Goal: Find specific page/section: Find specific page/section

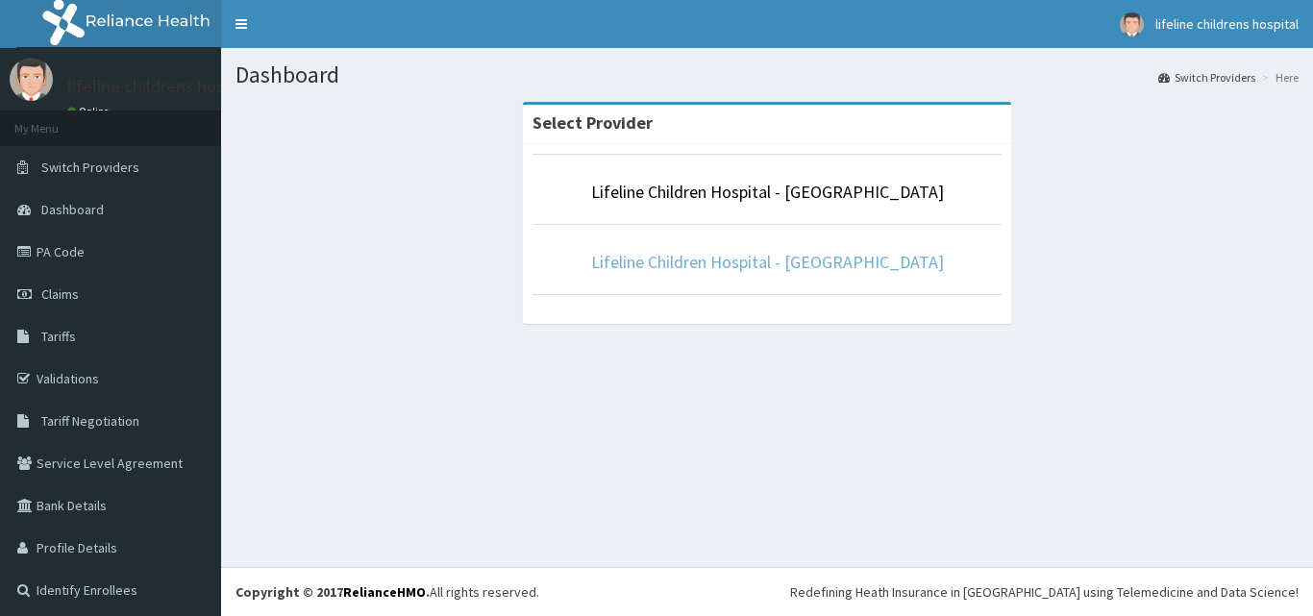
click at [774, 268] on link "Lifeline Children Hospital - [GEOGRAPHIC_DATA]" at bounding box center [767, 262] width 353 height 22
